Goal: Find specific fact: Find specific fact

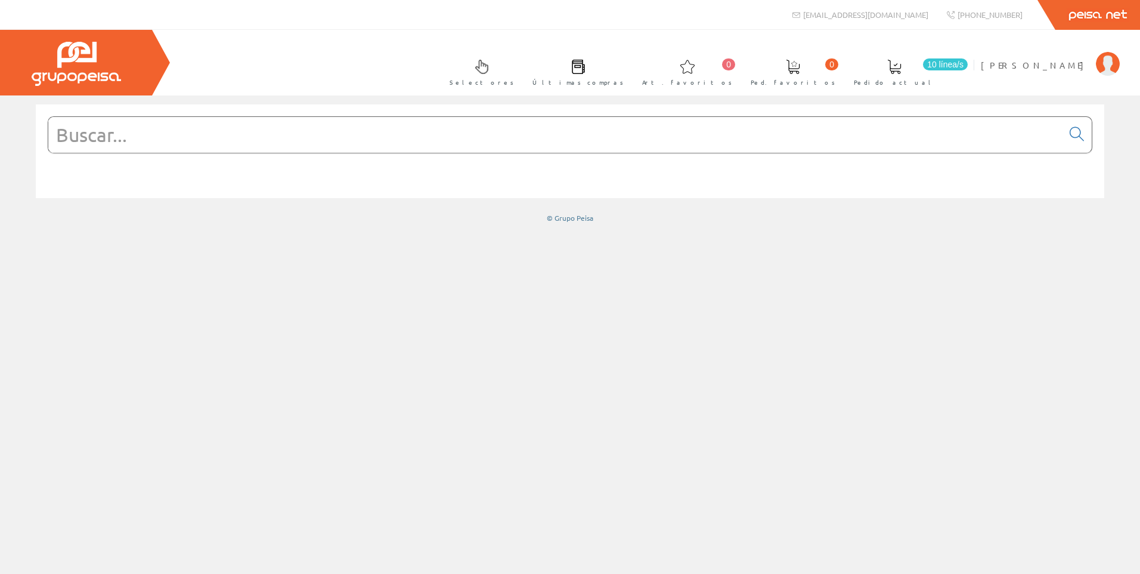
click at [425, 126] on input "text" at bounding box center [555, 135] width 1014 height 36
paste input "CFX1135"
type input "CFX1135"
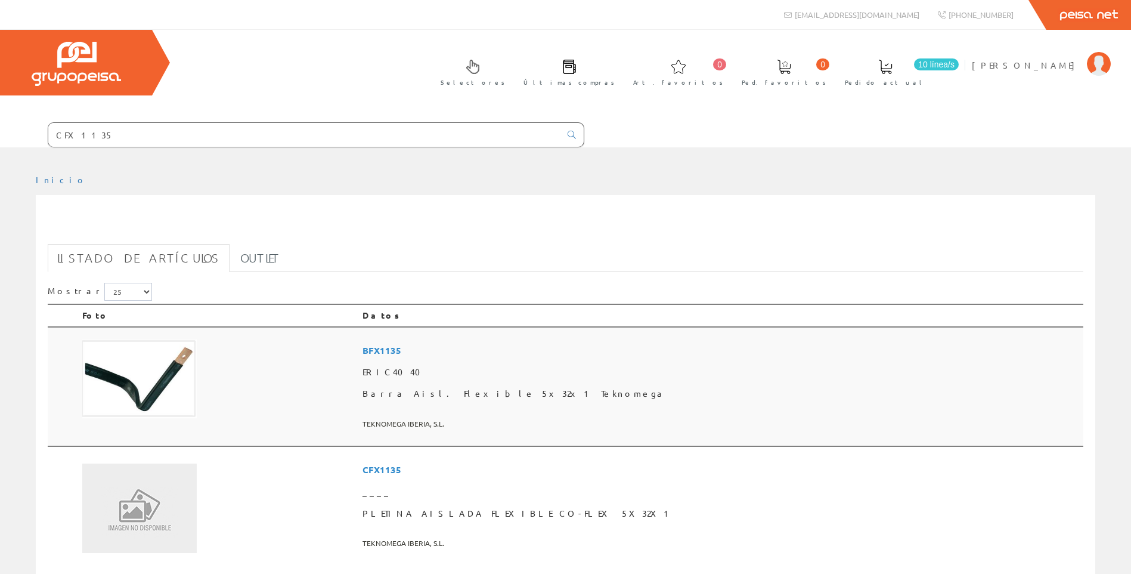
click at [208, 383] on td at bounding box center [218, 387] width 280 height 120
